Goal: Entertainment & Leisure: Consume media (video, audio)

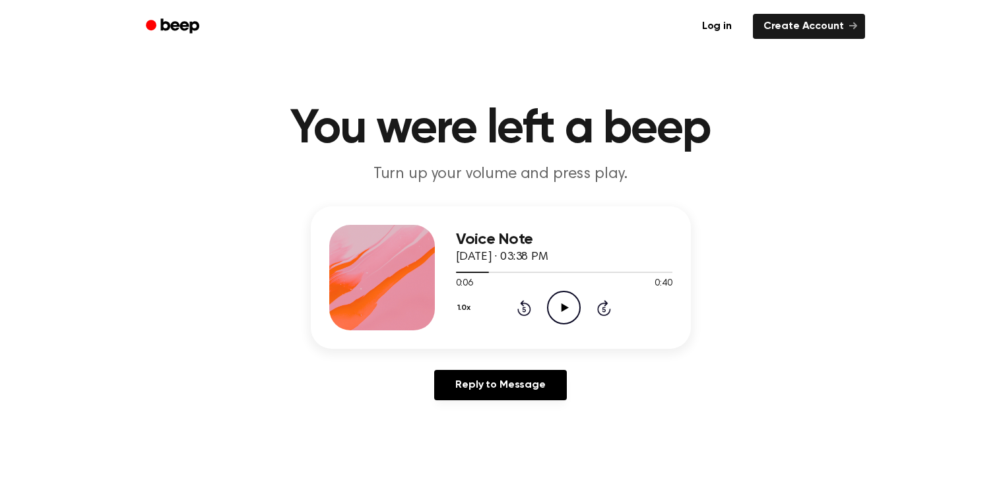
click at [568, 308] on icon at bounding box center [565, 308] width 7 height 9
click at [597, 275] on div at bounding box center [564, 272] width 216 height 11
click at [562, 302] on icon "Pause Audio" at bounding box center [564, 308] width 34 height 34
click at [474, 271] on div at bounding box center [564, 272] width 216 height 11
click at [577, 300] on icon "Play Audio" at bounding box center [564, 308] width 34 height 34
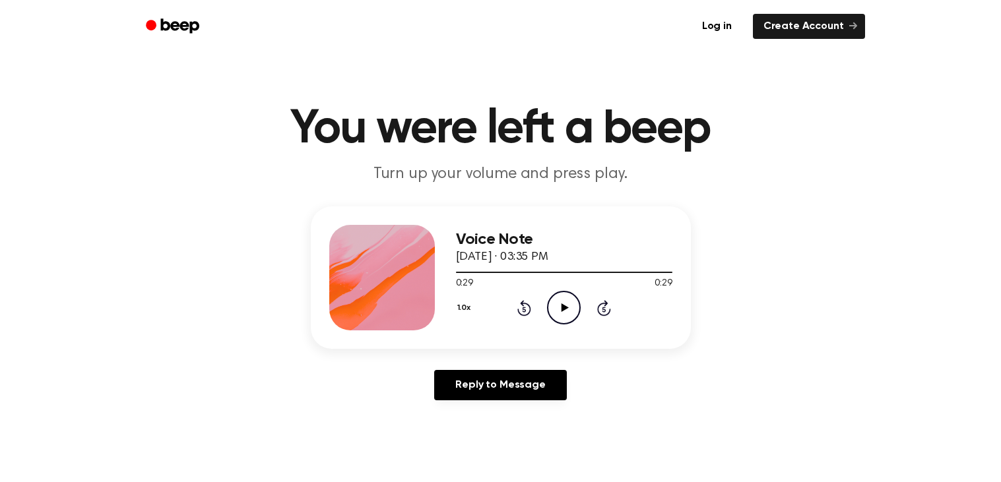
click at [562, 302] on icon "Play Audio" at bounding box center [564, 308] width 34 height 34
click at [562, 302] on icon "Pause Audio" at bounding box center [564, 308] width 34 height 34
click at [562, 317] on icon "Play Audio" at bounding box center [564, 308] width 34 height 34
click at [560, 312] on icon "Play Audio" at bounding box center [564, 308] width 34 height 34
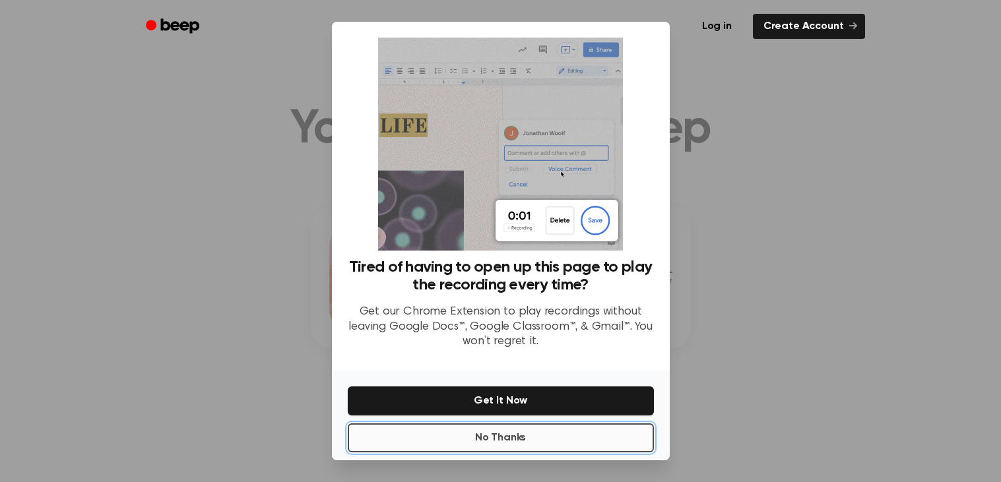
click at [511, 438] on button "No Thanks" at bounding box center [501, 438] width 306 height 29
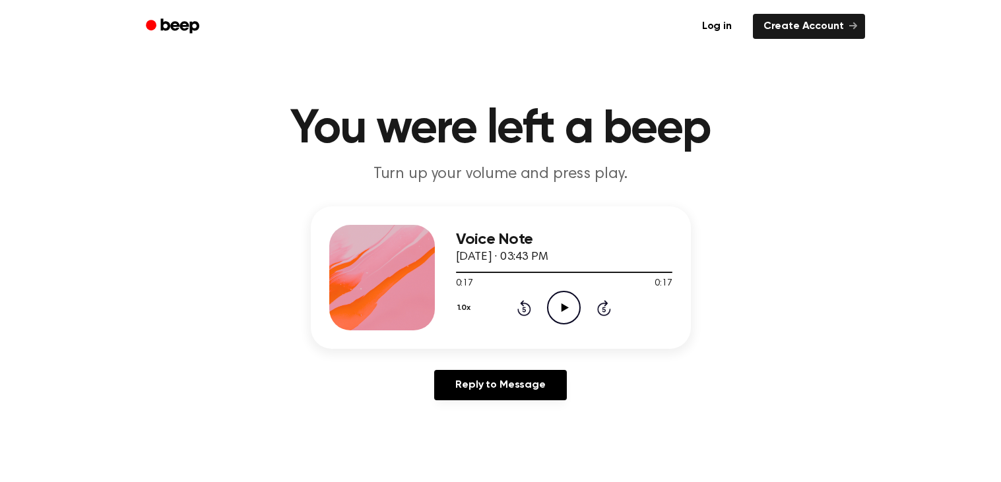
click at [569, 300] on icon "Play Audio" at bounding box center [564, 308] width 34 height 34
click at [566, 306] on icon at bounding box center [564, 308] width 6 height 9
